Goal: Contribute content: Contribute content

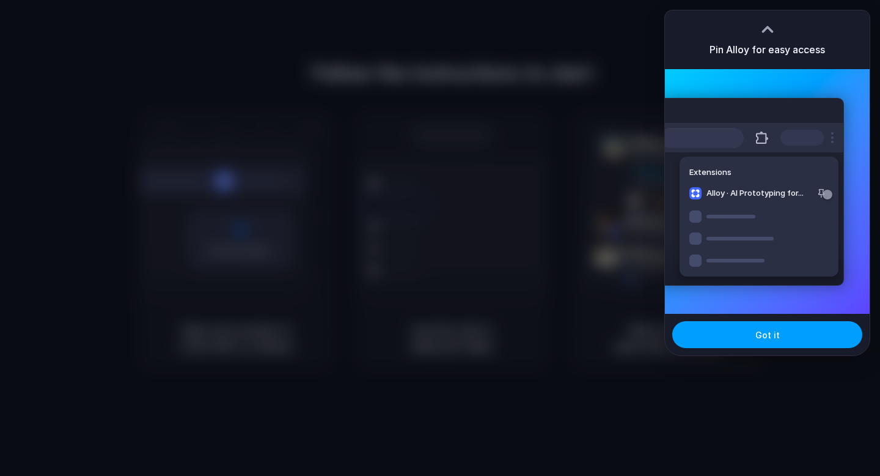
click at [756, 345] on button "Got it" at bounding box center [767, 334] width 190 height 27
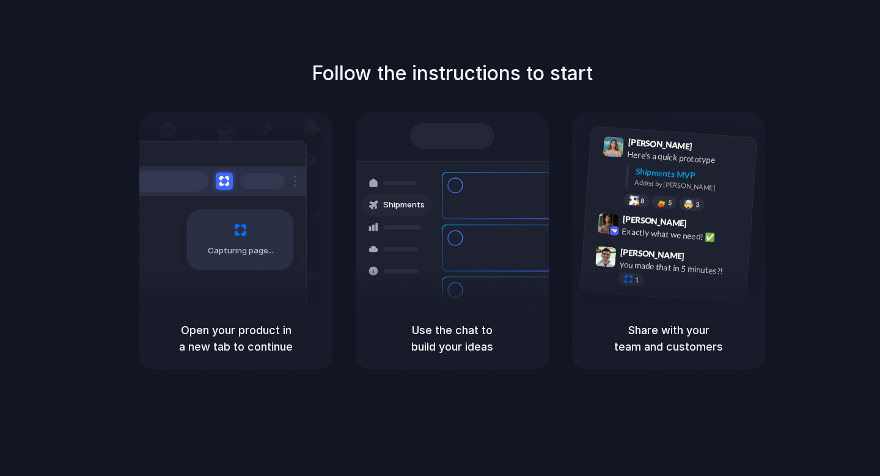
click at [414, 235] on div at bounding box center [396, 227] width 71 height 22
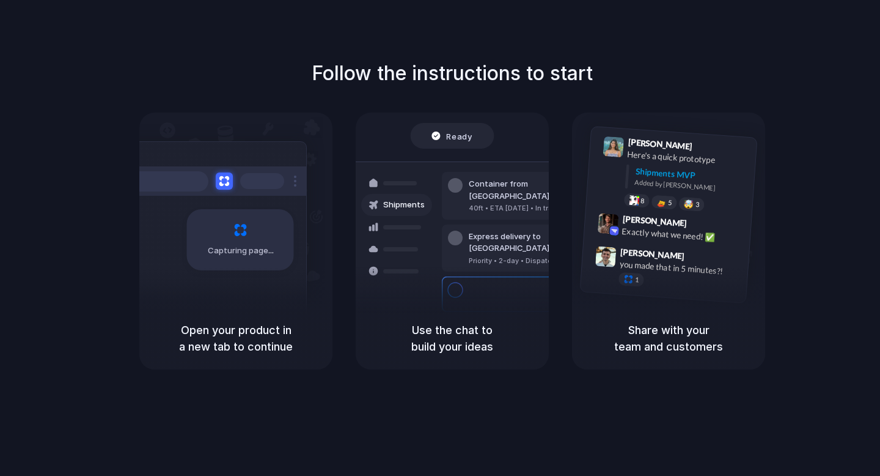
drag, startPoint x: 433, startPoint y: 212, endPoint x: 386, endPoint y: 214, distance: 47.1
click at [386, 214] on div "Shipments Container from Shanghai 40ft • ETA Dec 28 • In transit Express delive…" at bounding box center [452, 247] width 220 height 172
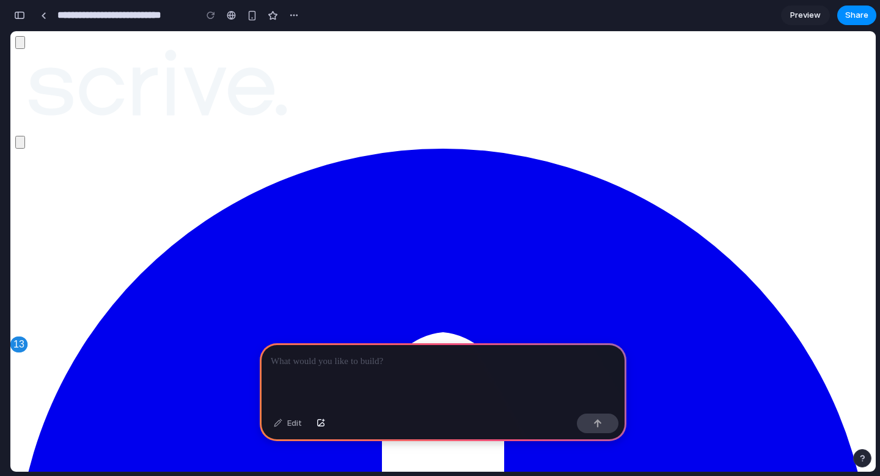
click at [415, 361] on p at bounding box center [443, 361] width 345 height 15
click at [378, 363] on p at bounding box center [443, 361] width 345 height 15
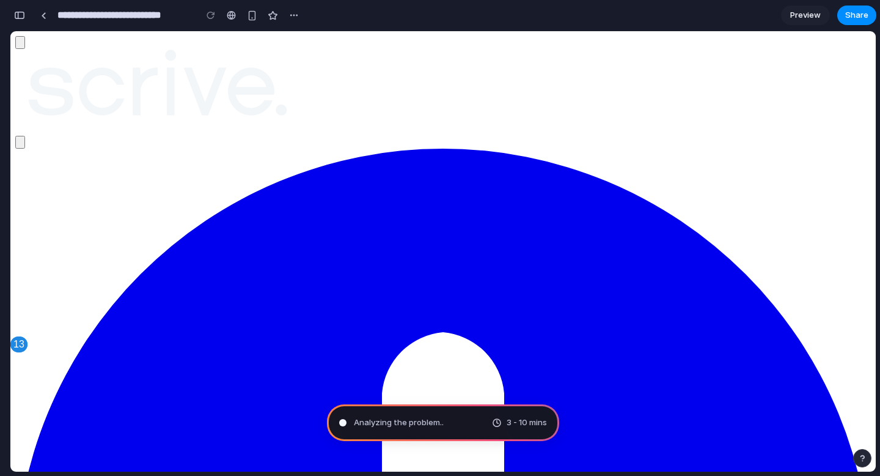
scroll to position [26, 0]
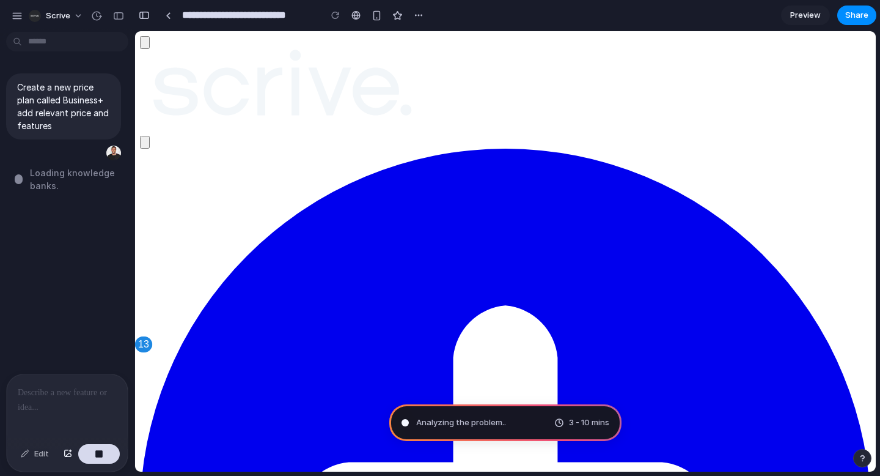
click at [37, 400] on div at bounding box center [67, 406] width 121 height 65
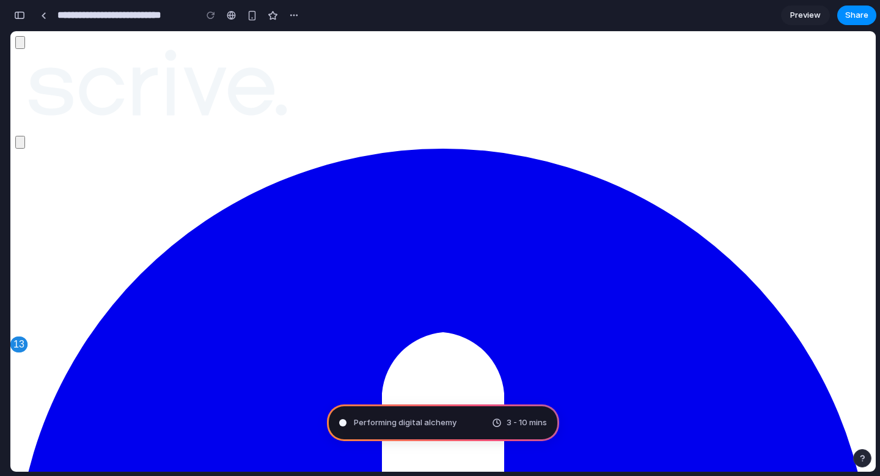
click at [469, 421] on div "Performing digital alchemy 3 - 10 mins" at bounding box center [443, 422] width 232 height 37
click at [24, 13] on div "button" at bounding box center [19, 15] width 11 height 9
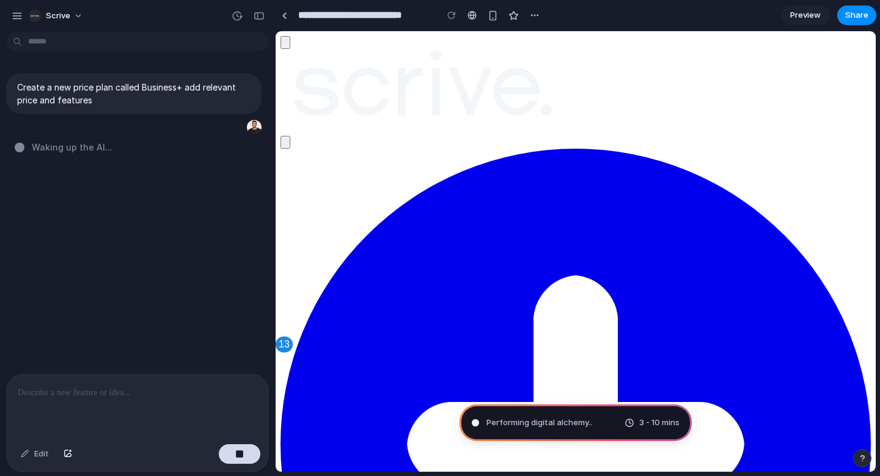
scroll to position [34, 0]
click at [94, 149] on span "Unfurling the mental canvas .." at bounding box center [96, 147] width 128 height 13
click at [476, 17] on div at bounding box center [472, 15] width 9 height 10
click at [453, 18] on div at bounding box center [452, 15] width 18 height 18
click at [452, 20] on div at bounding box center [452, 15] width 18 height 18
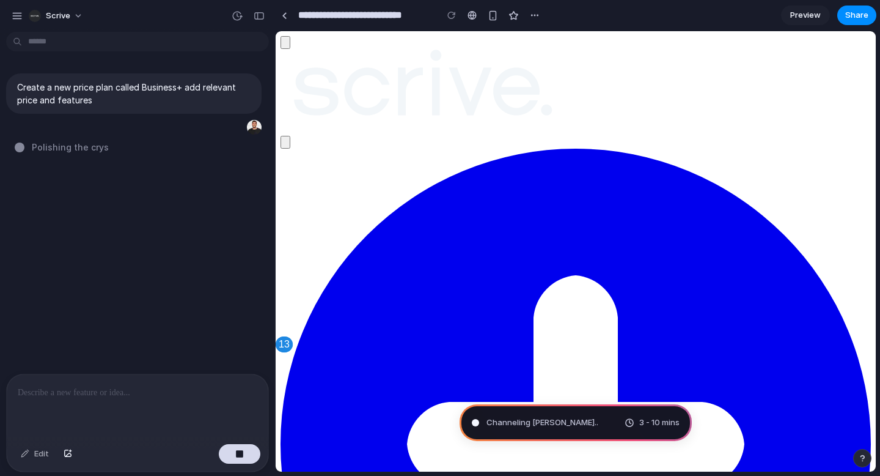
scroll to position [0, 0]
click at [536, 15] on div "button" at bounding box center [535, 15] width 10 height 10
click at [562, 13] on div "Duplicate Delete" at bounding box center [440, 238] width 880 height 476
click at [810, 20] on span "Preview" at bounding box center [805, 15] width 31 height 12
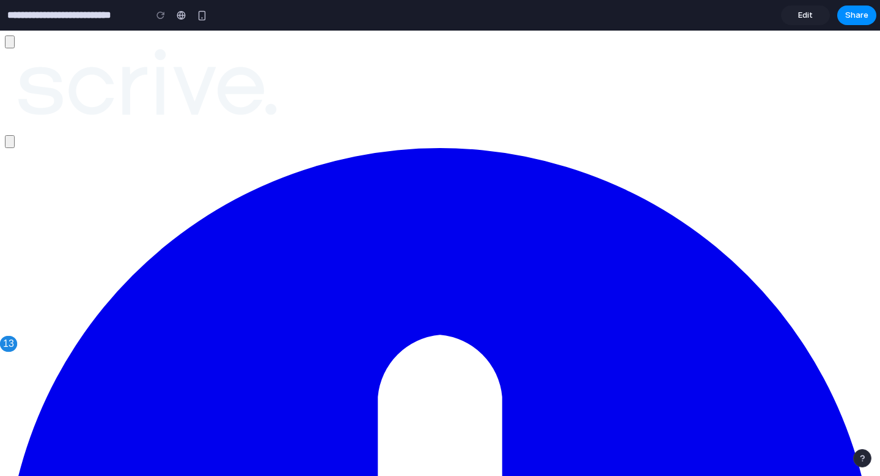
scroll to position [20, 0]
click at [808, 19] on span "Edit" at bounding box center [805, 15] width 15 height 12
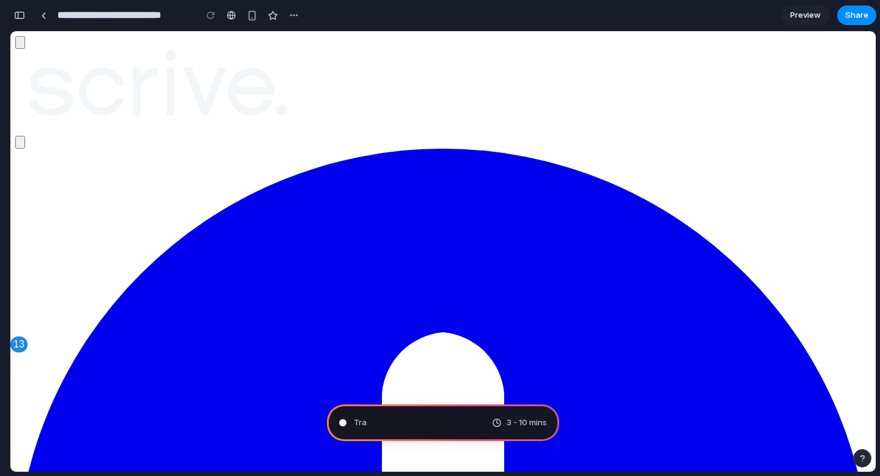
scroll to position [26, 0]
click at [808, 19] on span "Preview" at bounding box center [805, 15] width 31 height 12
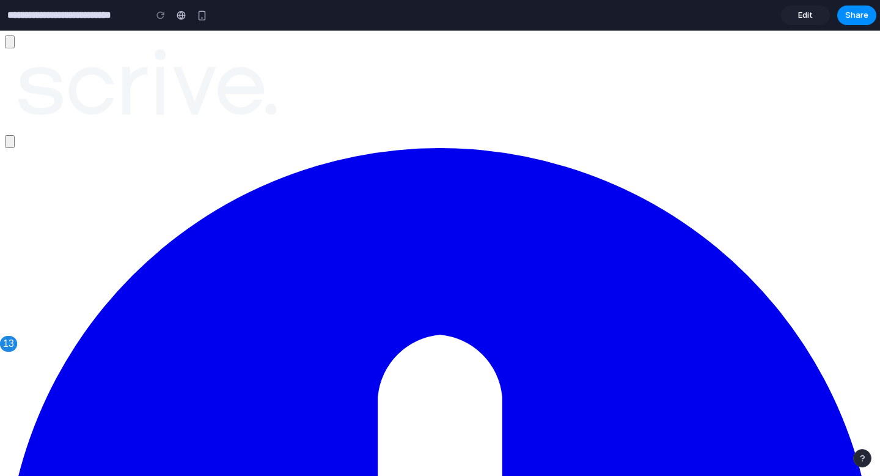
click at [808, 19] on span "Edit" at bounding box center [805, 15] width 15 height 12
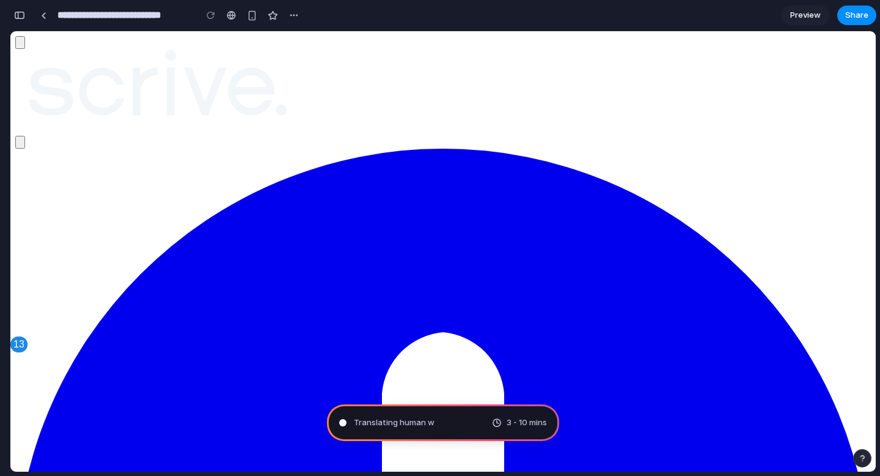
scroll to position [734, 0]
click at [803, 10] on span "Preview" at bounding box center [805, 15] width 31 height 12
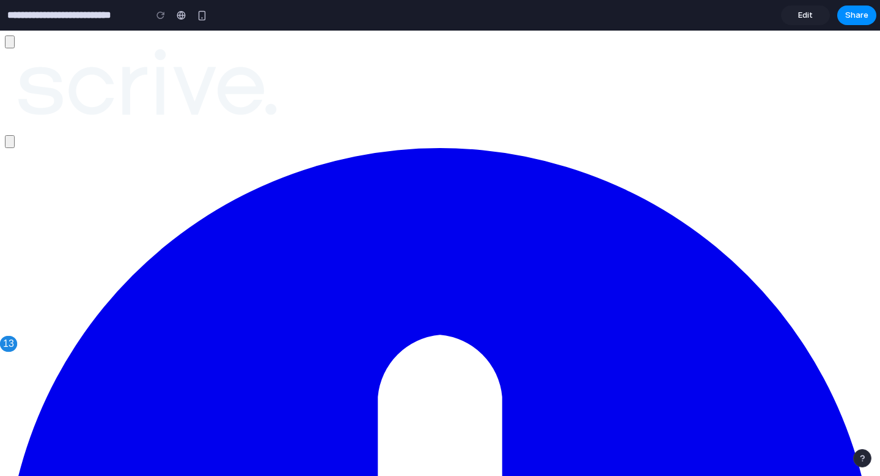
click at [159, 15] on div at bounding box center [161, 15] width 18 height 18
click at [801, 15] on span "Edit" at bounding box center [805, 15] width 15 height 12
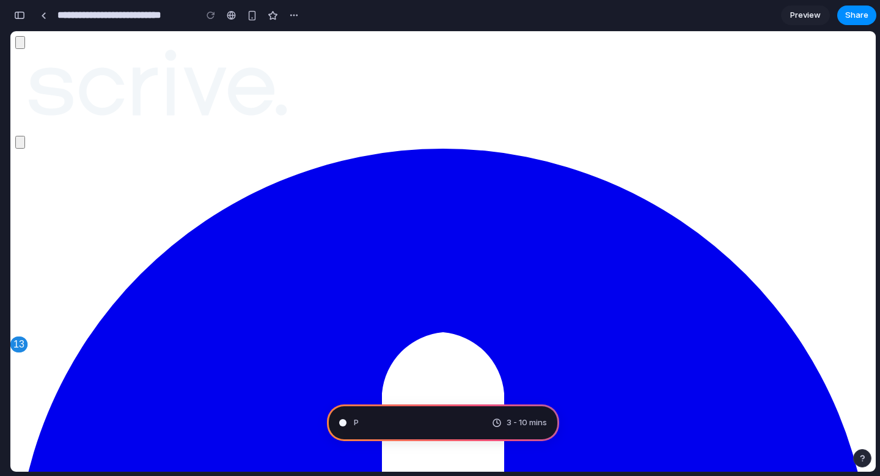
scroll to position [25, 0]
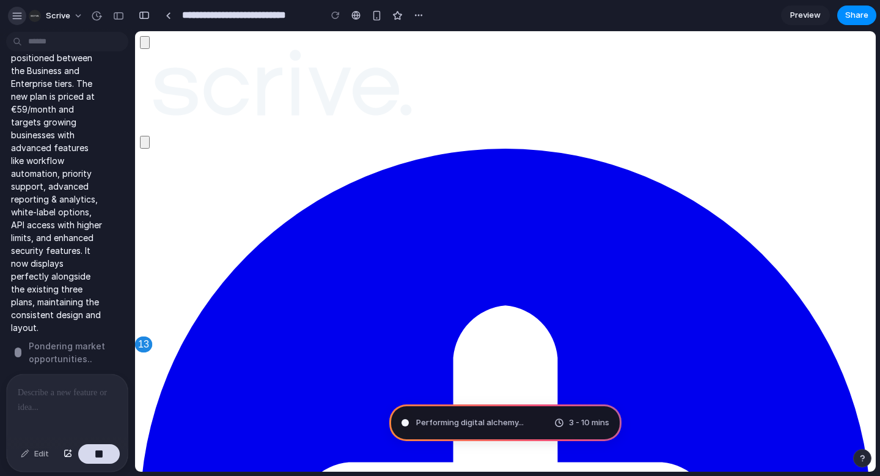
click at [12, 17] on div "button" at bounding box center [17, 15] width 11 height 11
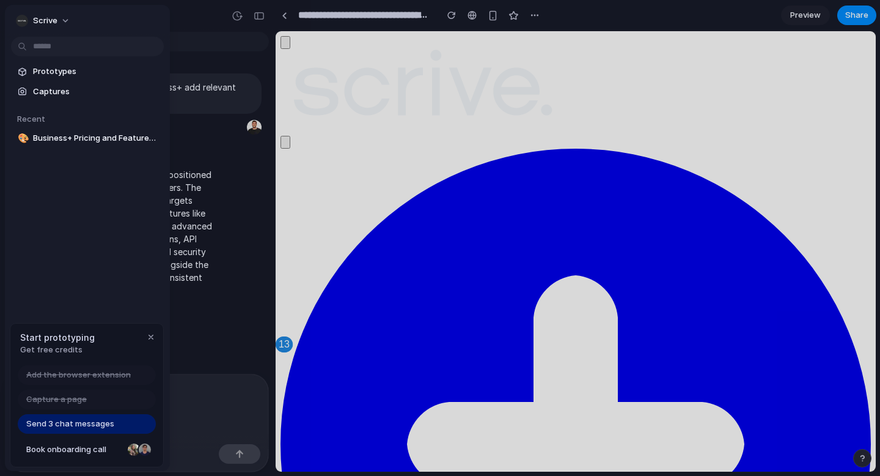
type input "**********"
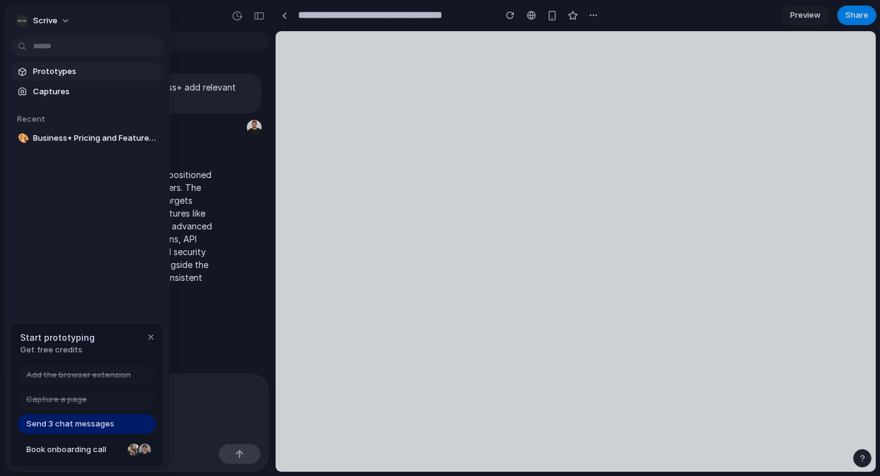
scroll to position [0, 0]
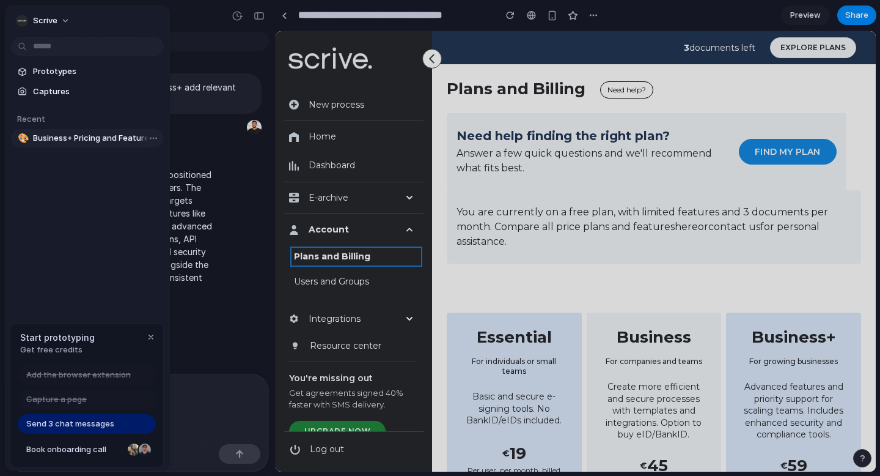
click at [79, 142] on span "Business+ Pricing and Features Overview" at bounding box center [96, 138] width 126 height 12
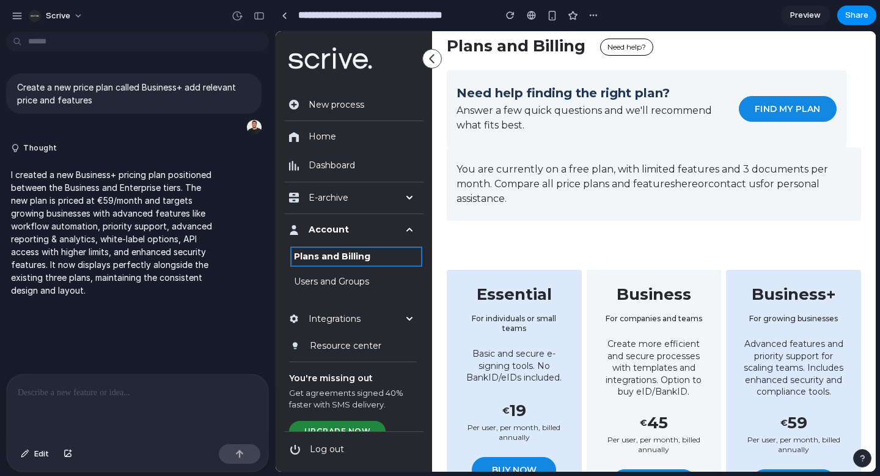
scroll to position [48, 0]
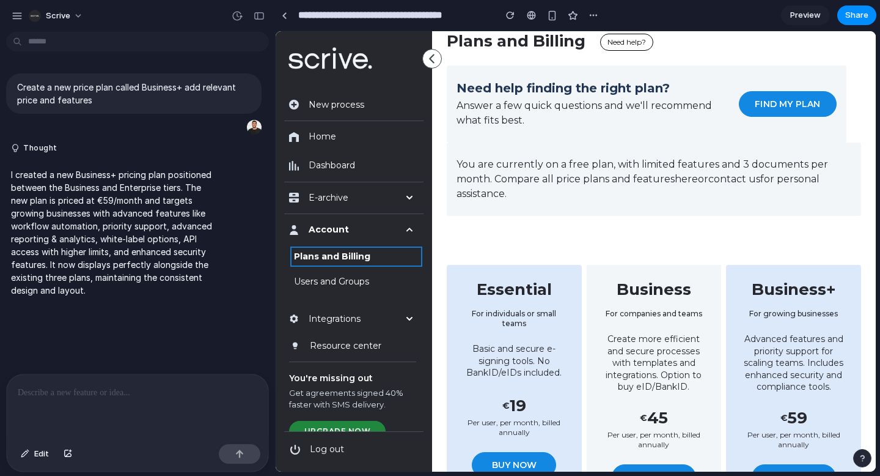
click at [151, 254] on p "I created a new Business+ pricing plan positioned between the Business and Ente…" at bounding box center [113, 232] width 204 height 128
click at [116, 390] on p at bounding box center [138, 392] width 240 height 15
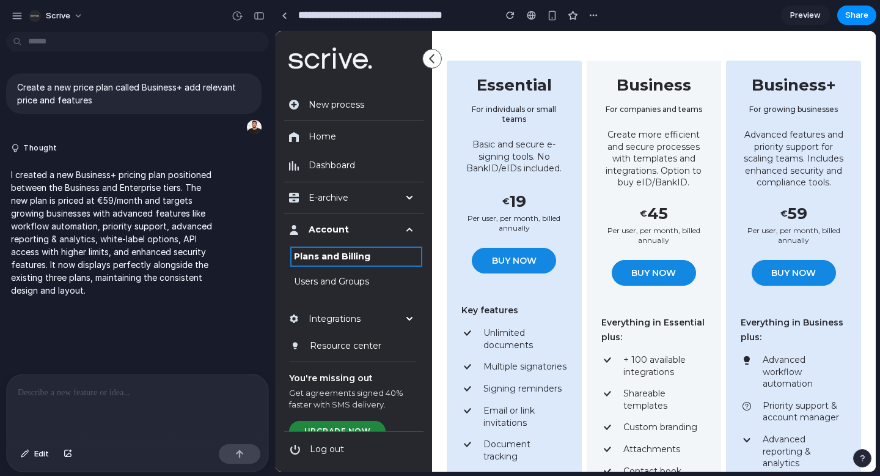
scroll to position [226, 0]
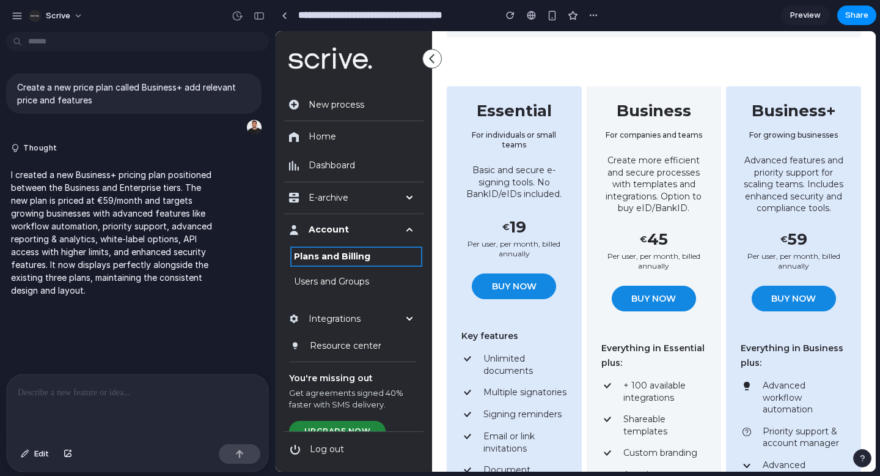
click at [814, 24] on link "Preview" at bounding box center [805, 16] width 49 height 20
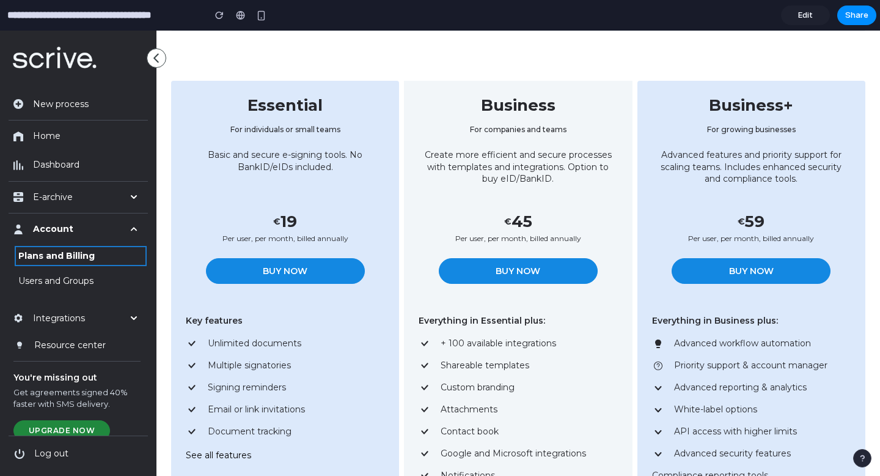
scroll to position [249, 0]
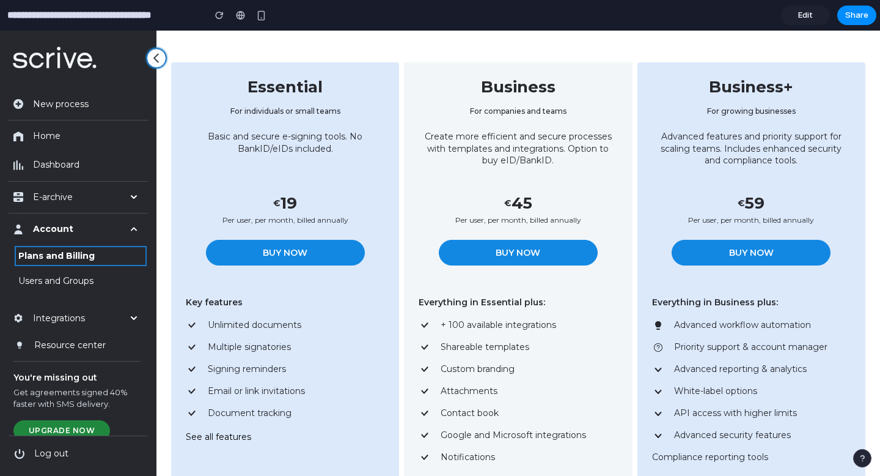
click at [150, 56] on button at bounding box center [157, 58] width 20 height 20
click at [152, 56] on icon at bounding box center [157, 58] width 10 height 10
click at [155, 61] on icon at bounding box center [157, 58] width 10 height 10
click at [858, 462] on button "button" at bounding box center [862, 458] width 18 height 18
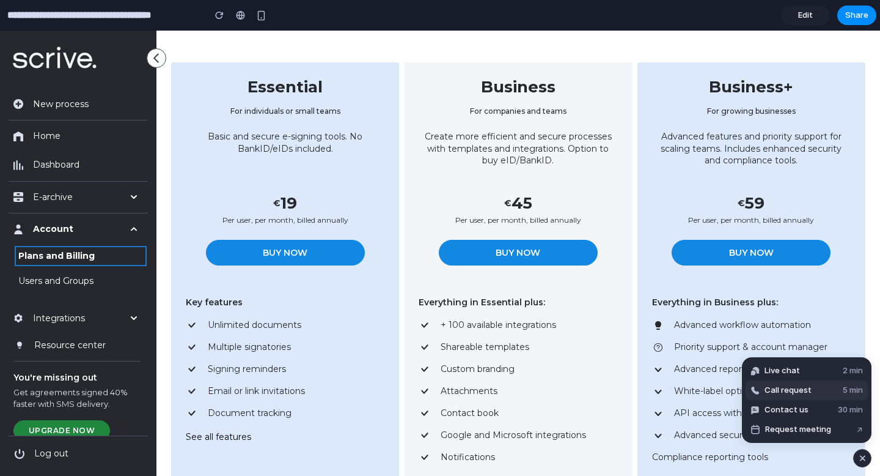
click at [814, 387] on button "Call request 5 min" at bounding box center [807, 390] width 122 height 20
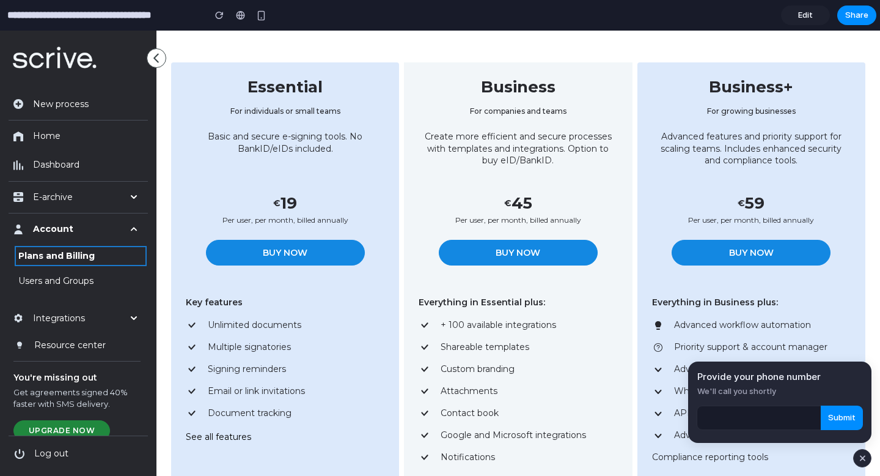
click at [842, 339] on ul "Advanced workflow automation Priority support & account manager Advanced report…" at bounding box center [751, 391] width 199 height 144
click at [860, 318] on div "Business+ For growing businesses Advanced features and priority support for sca…" at bounding box center [752, 354] width 228 height 584
click at [859, 457] on div "button" at bounding box center [863, 458] width 10 height 15
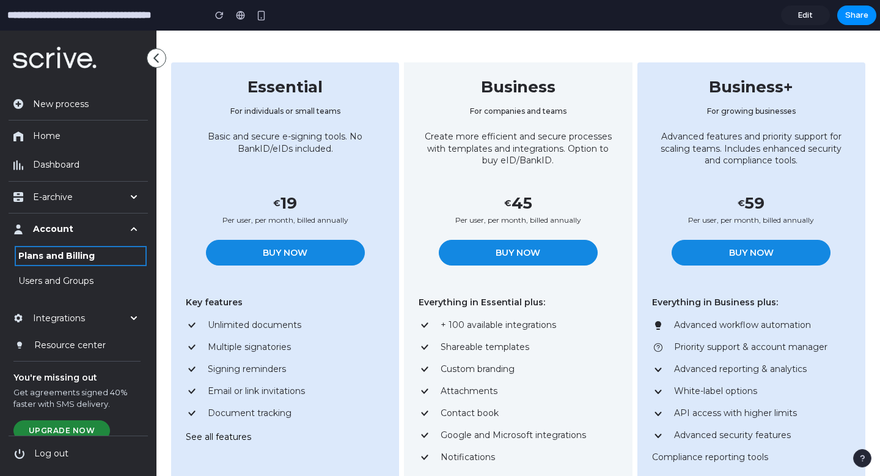
click at [863, 457] on div "button" at bounding box center [862, 458] width 9 height 9
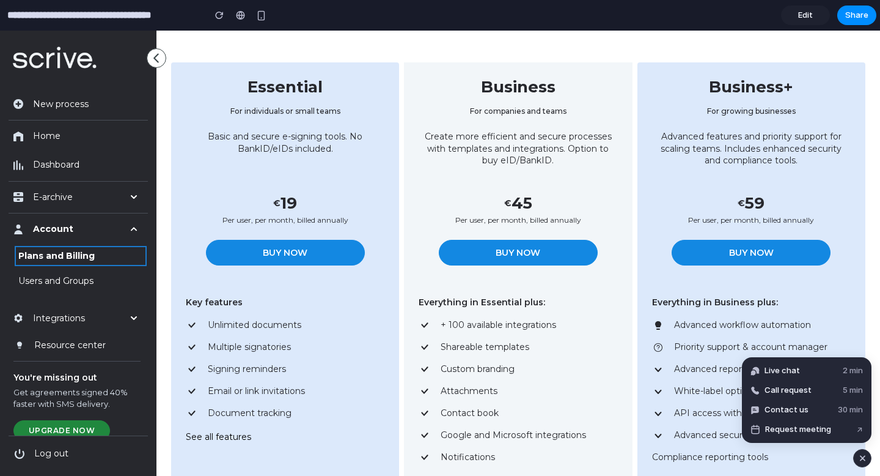
click at [869, 462] on button "button" at bounding box center [862, 458] width 18 height 18
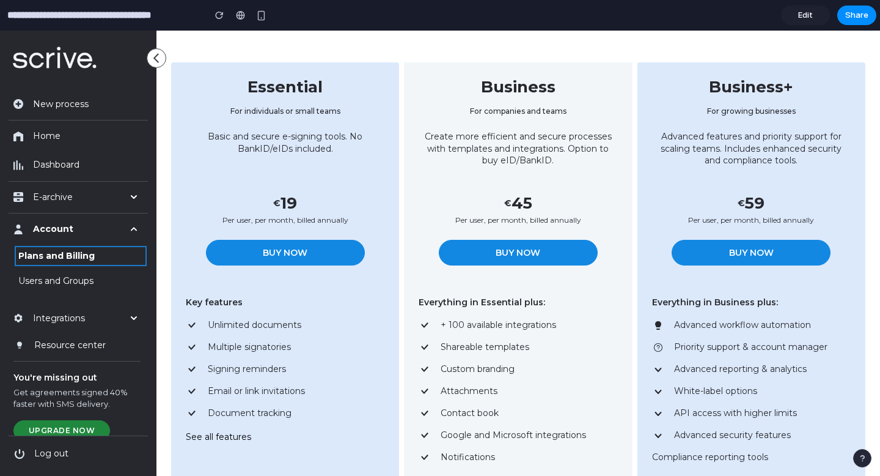
click at [864, 456] on div "button" at bounding box center [862, 458] width 9 height 9
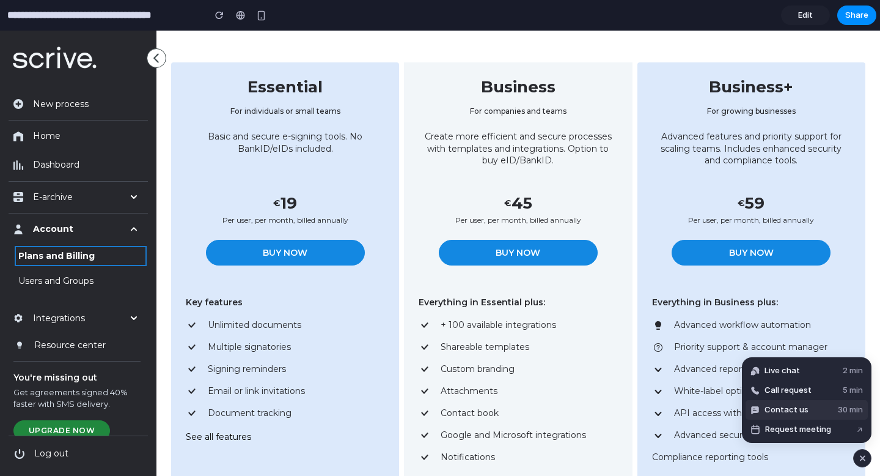
click at [786, 419] on button "Contact us 30 min" at bounding box center [807, 410] width 122 height 20
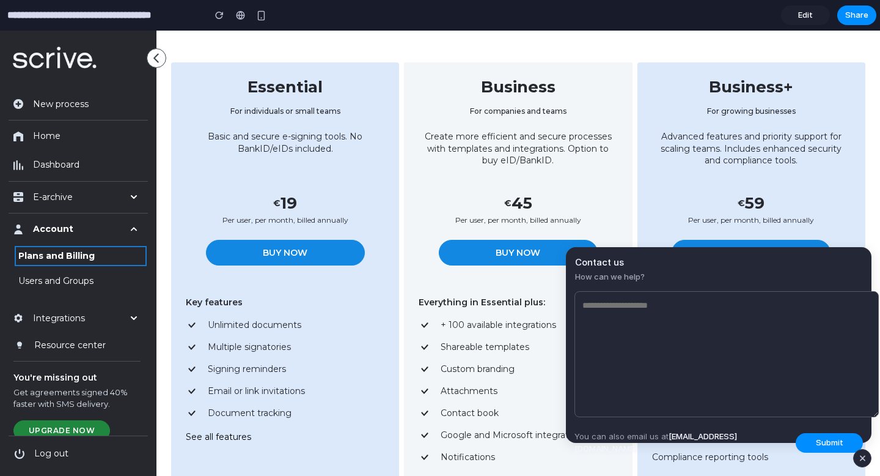
click at [864, 455] on div "button" at bounding box center [863, 458] width 10 height 15
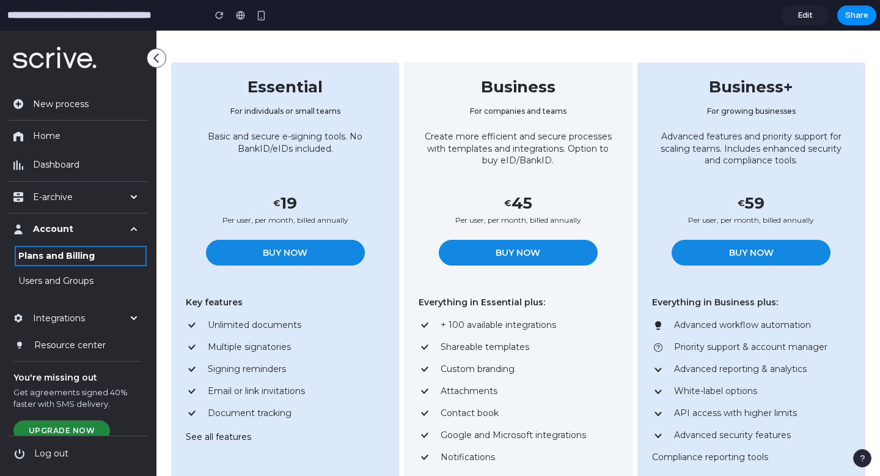
click at [860, 451] on button "button" at bounding box center [862, 458] width 18 height 18
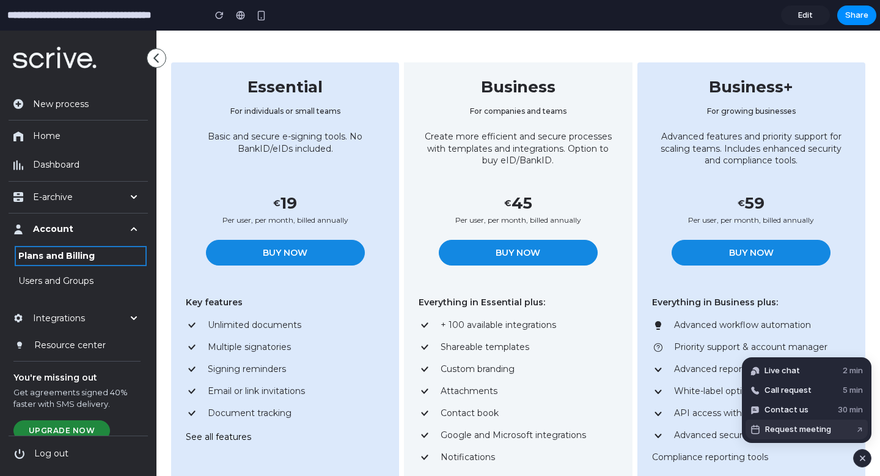
click at [826, 432] on span "Request meeting" at bounding box center [798, 429] width 66 height 12
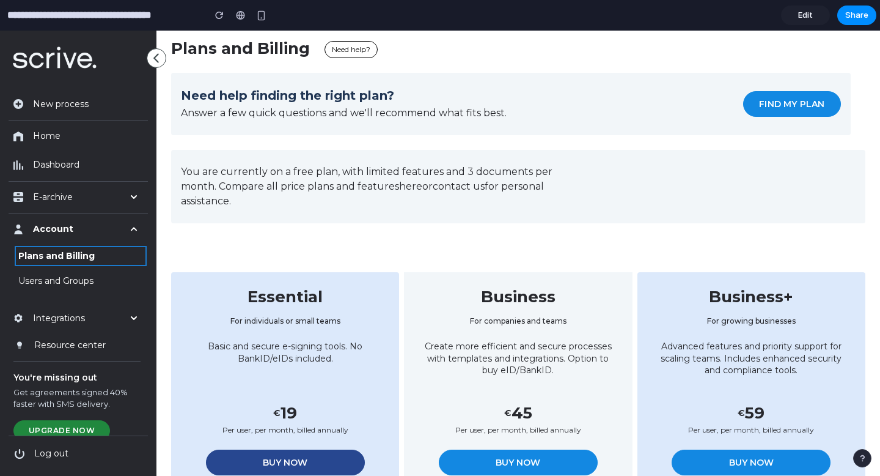
scroll to position [0, 0]
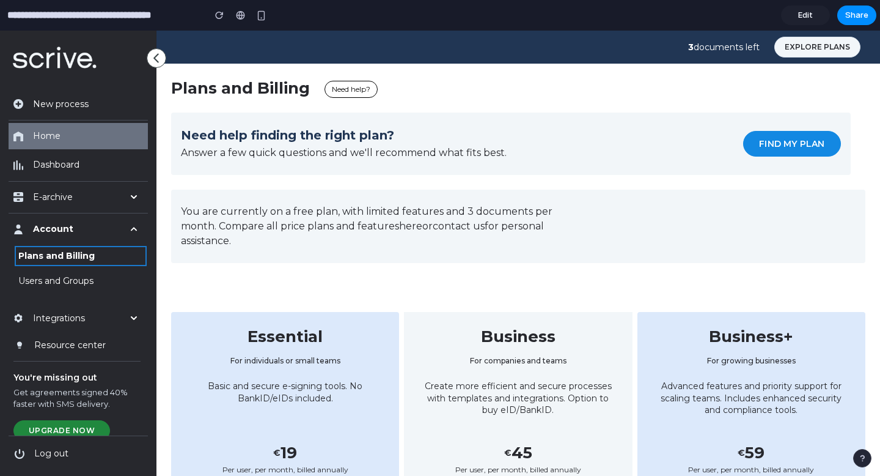
click at [90, 136] on link "Home" at bounding box center [78, 136] width 137 height 24
click at [85, 144] on link "Home" at bounding box center [78, 136] width 137 height 24
click at [57, 134] on span "Home" at bounding box center [47, 136] width 28 height 13
click at [796, 18] on link "Edit" at bounding box center [805, 16] width 49 height 20
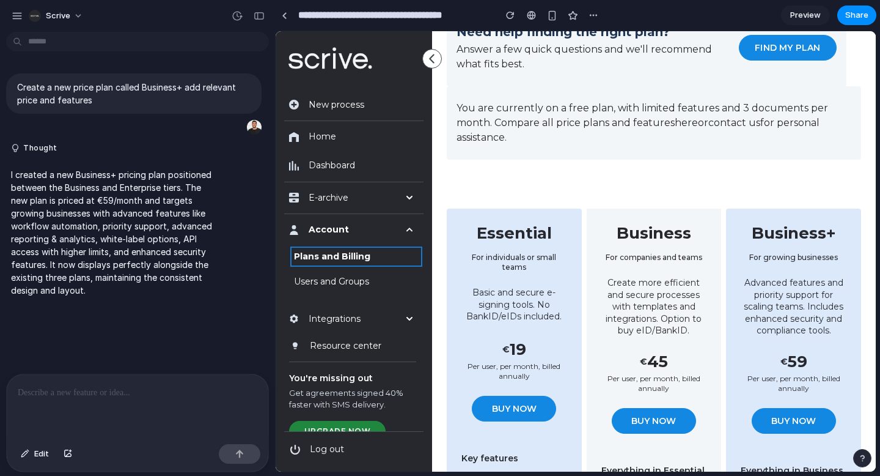
scroll to position [115, 0]
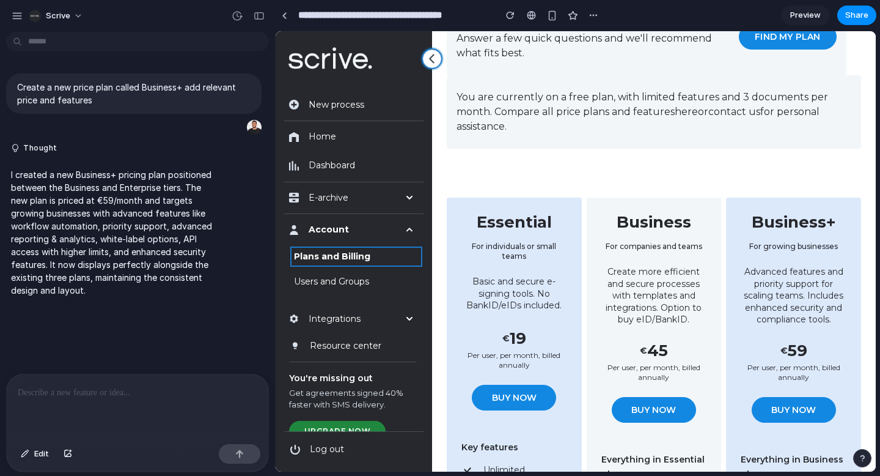
click at [432, 62] on icon at bounding box center [432, 59] width 10 height 10
click at [430, 56] on icon at bounding box center [432, 59] width 10 height 10
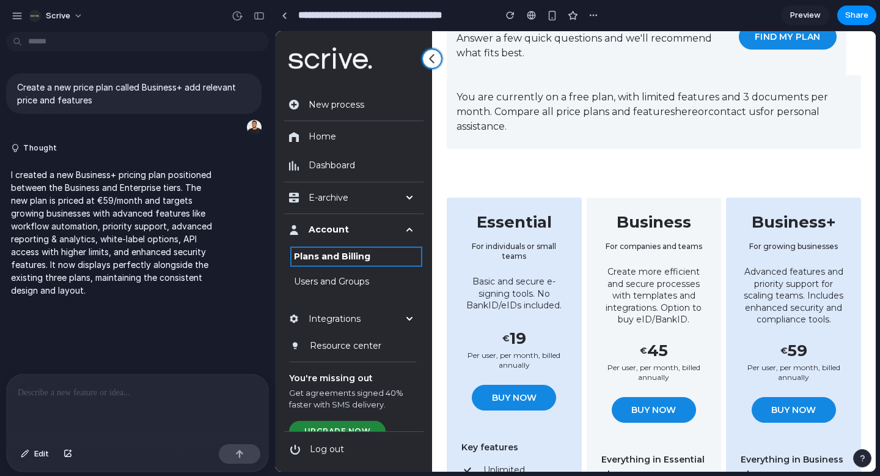
click at [430, 56] on icon at bounding box center [432, 59] width 10 height 10
click at [808, 9] on link "Preview" at bounding box center [805, 16] width 49 height 20
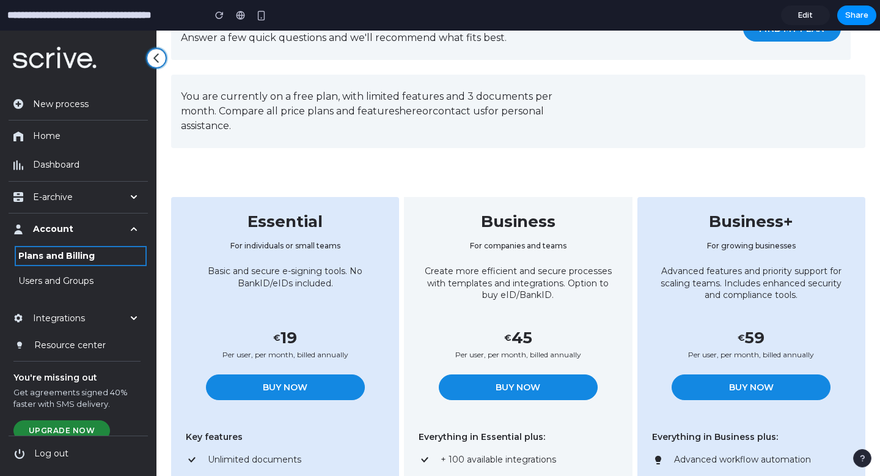
click at [149, 56] on button at bounding box center [157, 58] width 20 height 20
click at [155, 56] on icon at bounding box center [157, 58] width 10 height 10
click at [799, 14] on span "Edit" at bounding box center [805, 15] width 15 height 12
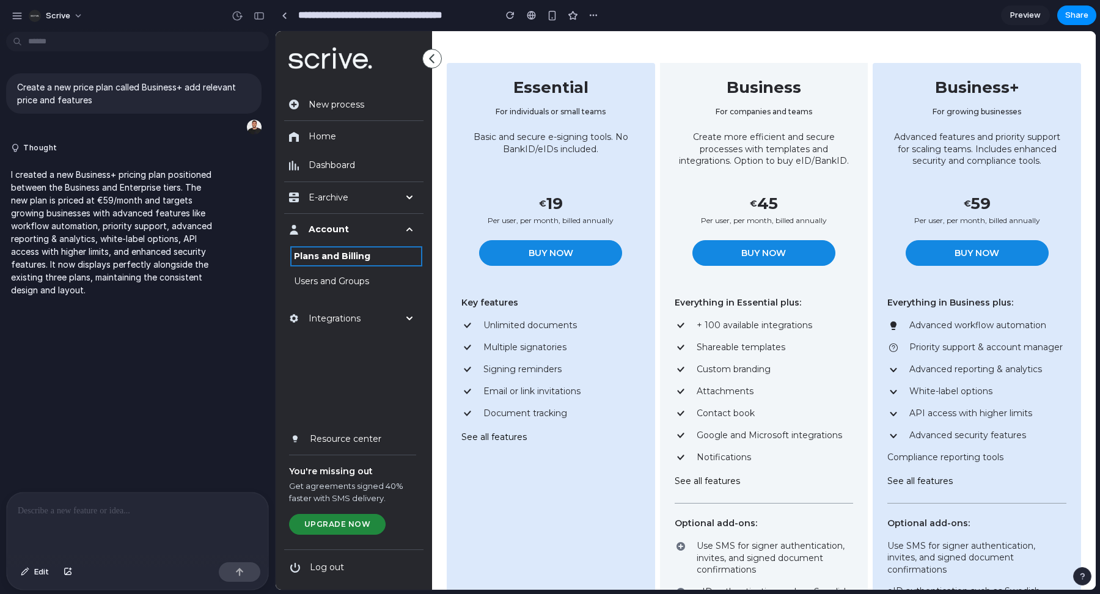
scroll to position [251, 0]
